Goal: Task Accomplishment & Management: Manage account settings

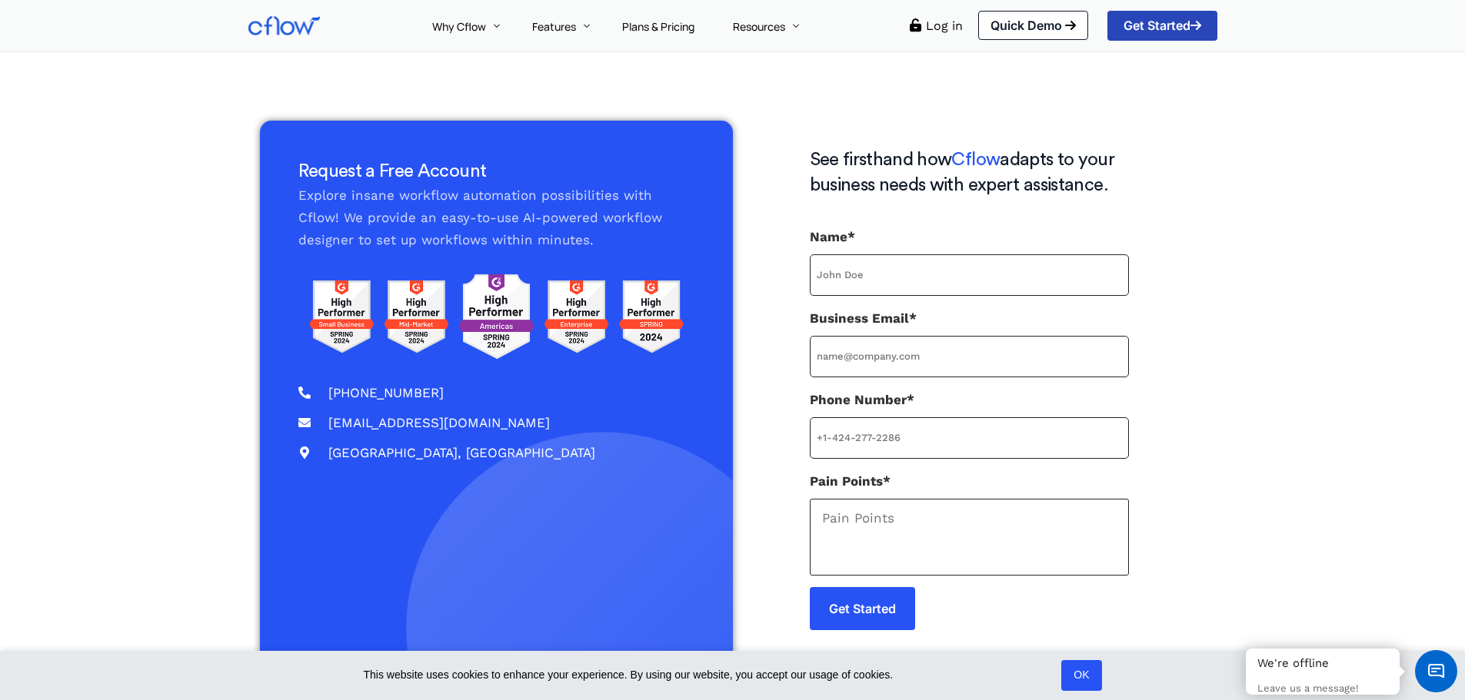
click at [1176, 22] on span "Get Started" at bounding box center [1162, 25] width 78 height 12
click at [944, 25] on link "Log in" at bounding box center [944, 25] width 37 height 15
